Goal: Check status

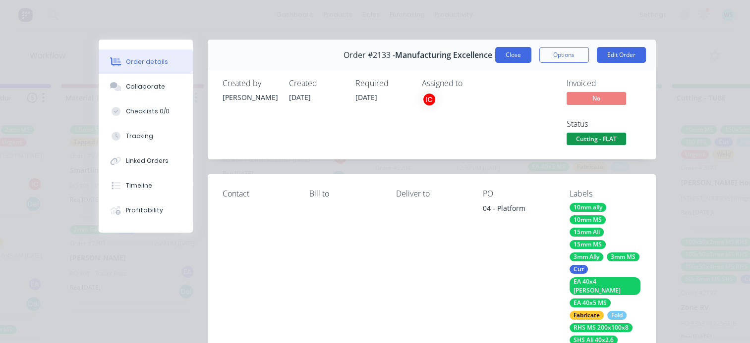
scroll to position [2, 1334]
click at [495, 54] on button "Close" at bounding box center [513, 55] width 36 height 16
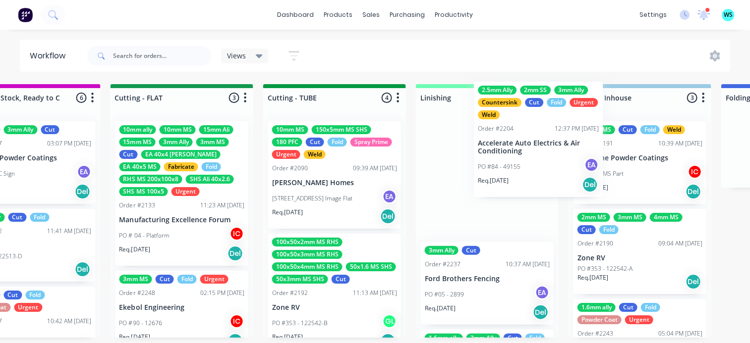
scroll to position [2, 1744]
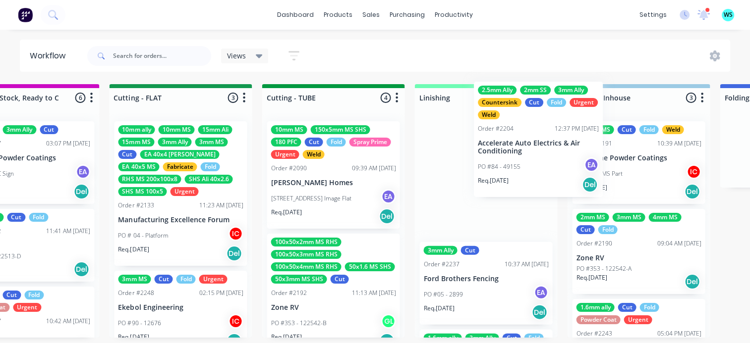
drag, startPoint x: 627, startPoint y: 170, endPoint x: 430, endPoint y: 232, distance: 206.8
click at [498, 155] on div "Submitted 13 Status colour #273444 hex #273444 Save Cancel Summaries Total orde…" at bounding box center [224, 211] width 3953 height 254
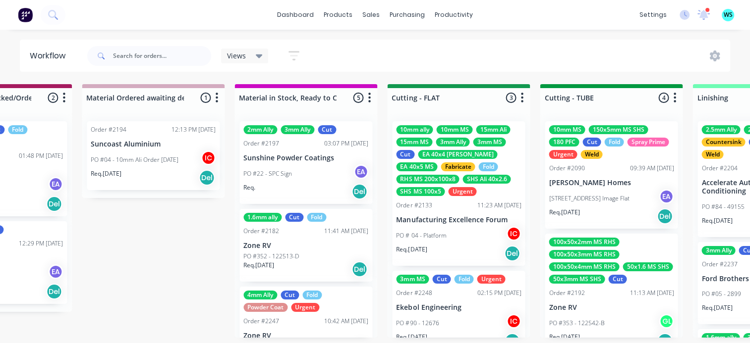
scroll to position [2, 1462]
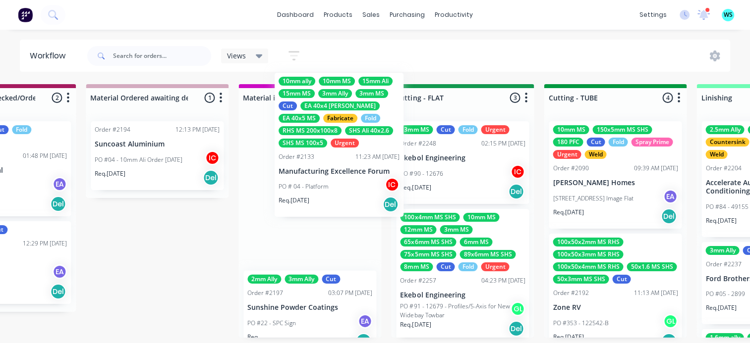
drag, startPoint x: 437, startPoint y: 246, endPoint x: 301, endPoint y: 190, distance: 146.3
click at [301, 190] on div "Submitted 13 Status colour #273444 hex #273444 Save Cancel Summaries Total orde…" at bounding box center [506, 211] width 3953 height 254
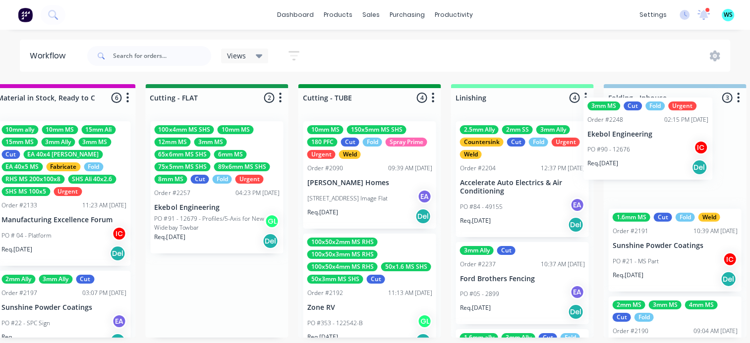
drag, startPoint x: 550, startPoint y: 154, endPoint x: 621, endPoint y: 147, distance: 71.7
click at [624, 148] on div "Submitted 13 Status colour #273444 hex #273444 Save Cancel Summaries Total orde…" at bounding box center [261, 211] width 3953 height 254
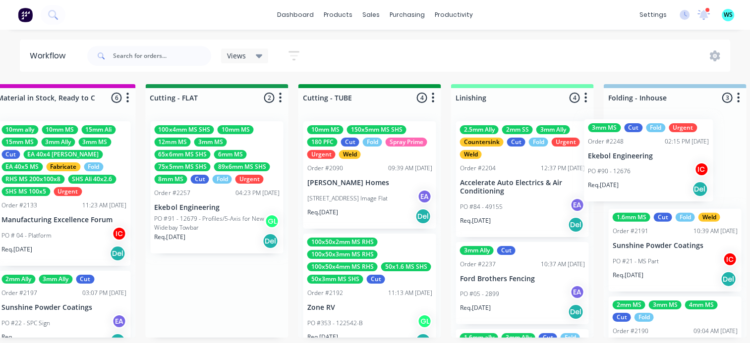
scroll to position [2, 1732]
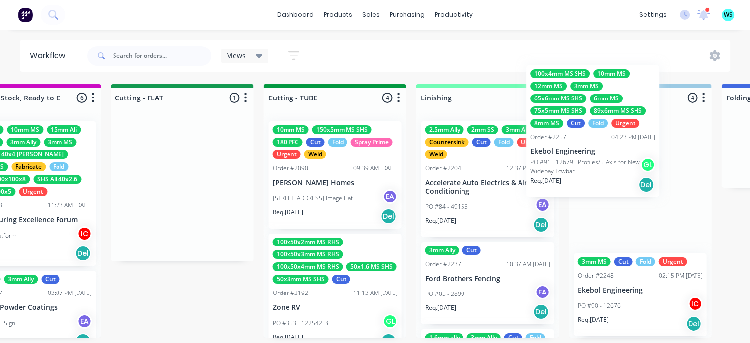
drag, startPoint x: 185, startPoint y: 224, endPoint x: 590, endPoint y: 167, distance: 409.0
click at [590, 167] on div "Submitted 13 Status colour #273444 hex #273444 Save Cancel Summaries Total orde…" at bounding box center [226, 211] width 3953 height 254
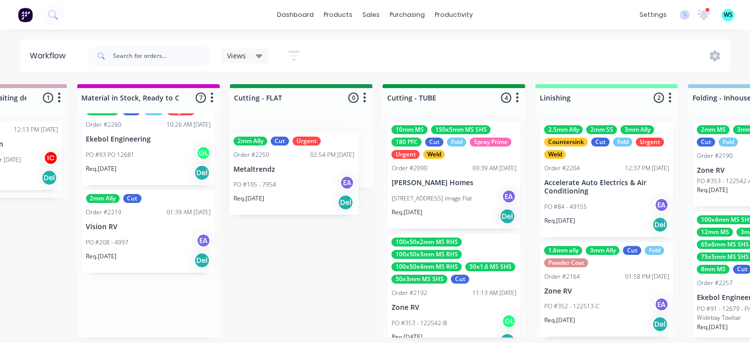
scroll to position [0, 1624]
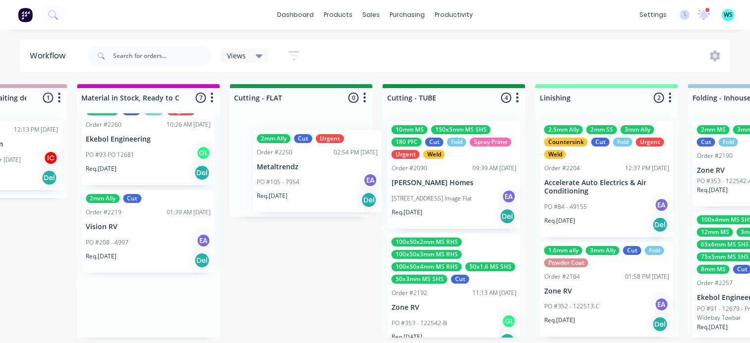
drag, startPoint x: 298, startPoint y: 177, endPoint x: 272, endPoint y: 175, distance: 26.8
click at [347, 165] on div "Submitted 14 Status colour #273444 hex #273444 Save Cancel Summaries Total orde…" at bounding box center [345, 211] width 3953 height 254
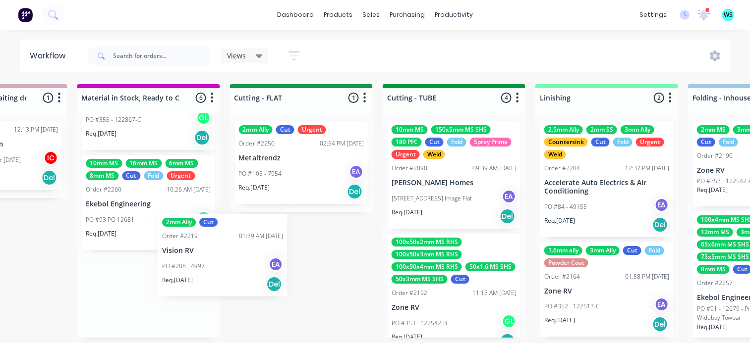
scroll to position [0, 1623]
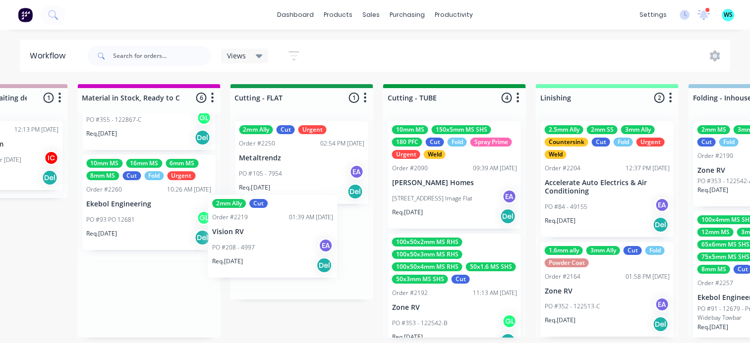
drag, startPoint x: 144, startPoint y: 293, endPoint x: 275, endPoint y: 232, distance: 144.4
click at [275, 232] on div "Submitted 14 Status colour #273444 hex #273444 Save Cancel Summaries Total orde…" at bounding box center [345, 211] width 3953 height 254
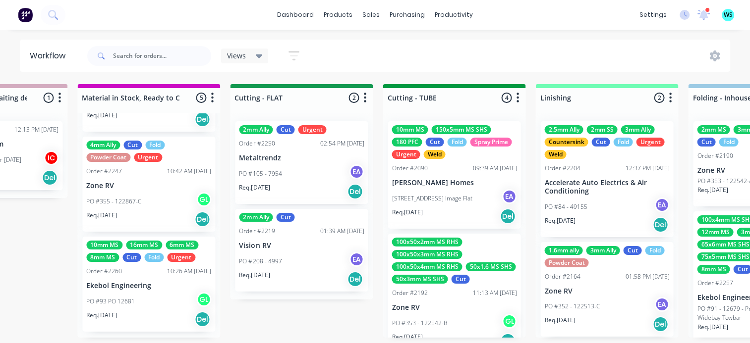
scroll to position [293, 0]
